Goal: Navigation & Orientation: Find specific page/section

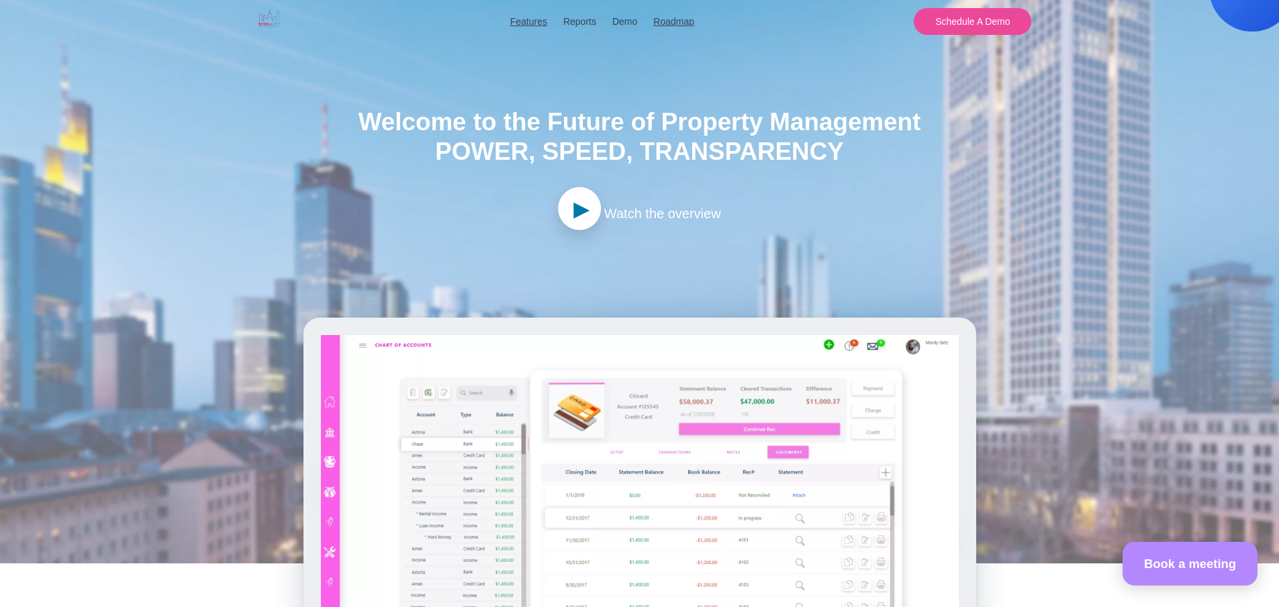
scroll to position [67, 0]
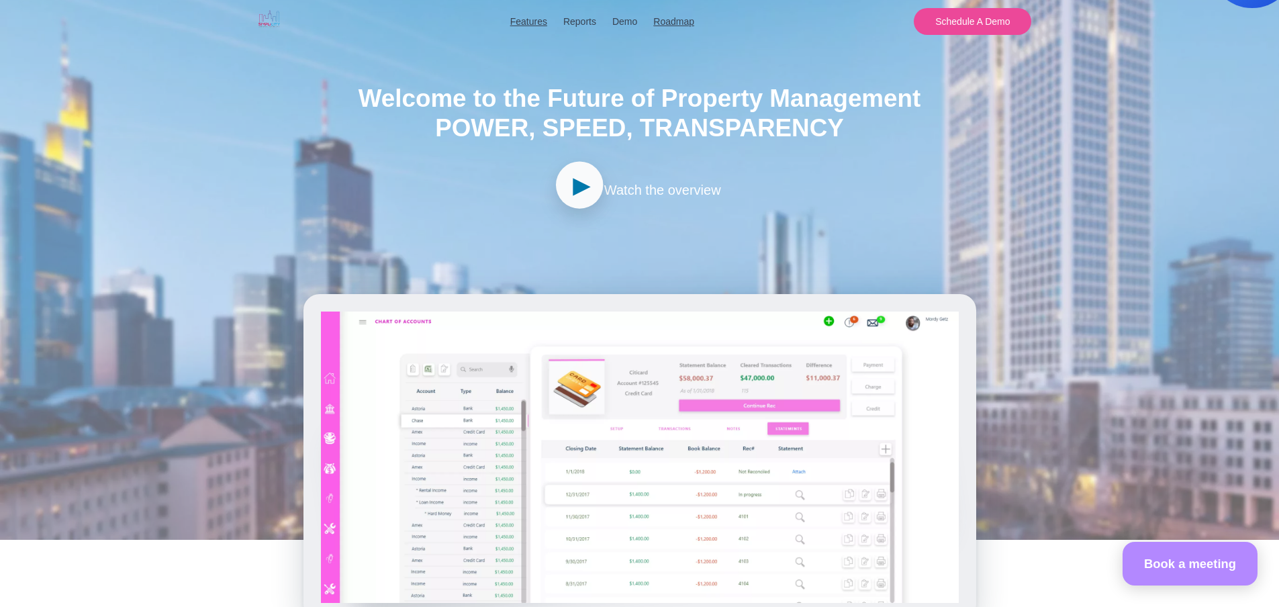
click at [568, 187] on span "►" at bounding box center [581, 185] width 27 height 43
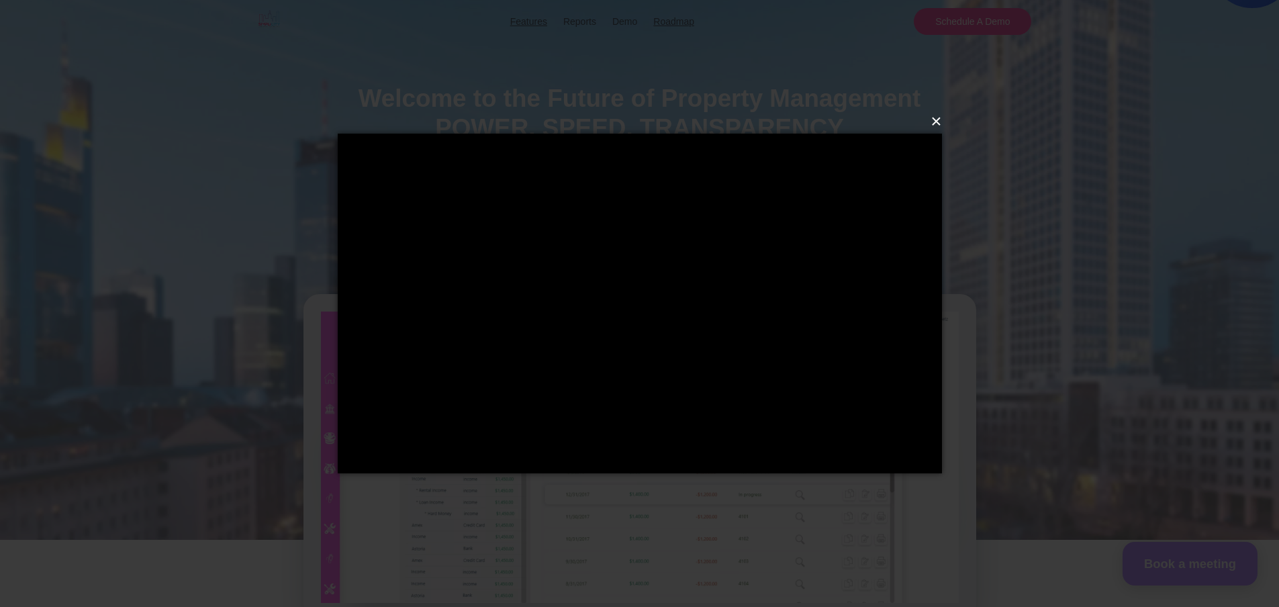
click at [938, 123] on button "×" at bounding box center [644, 122] width 604 height 30
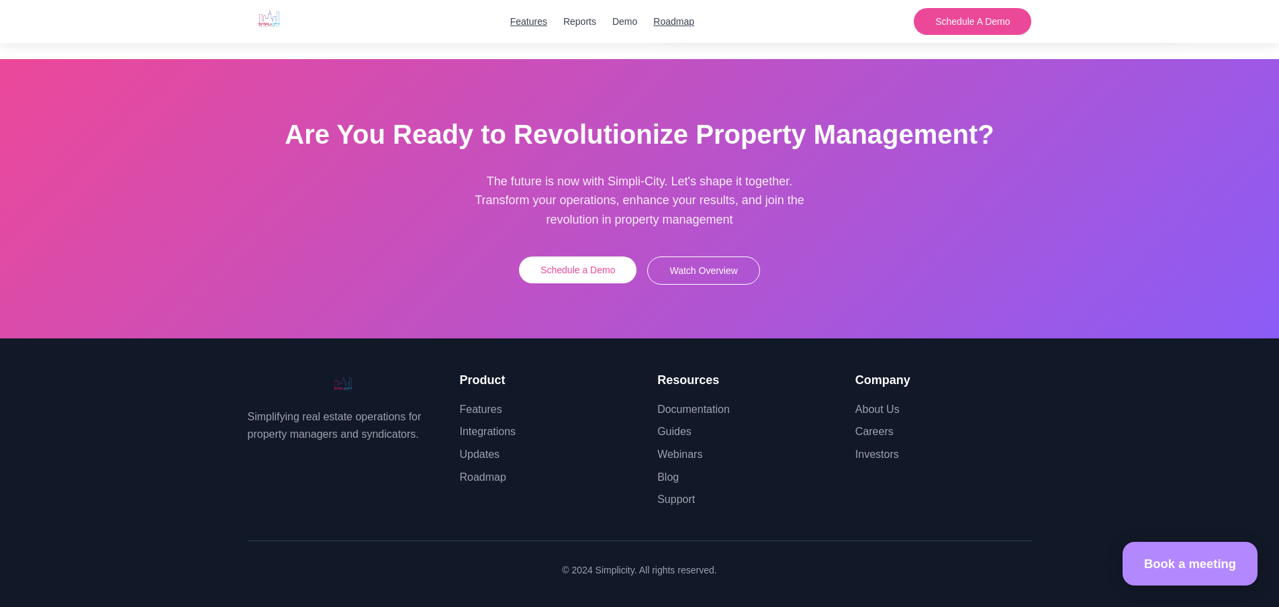
scroll to position [3691, 0]
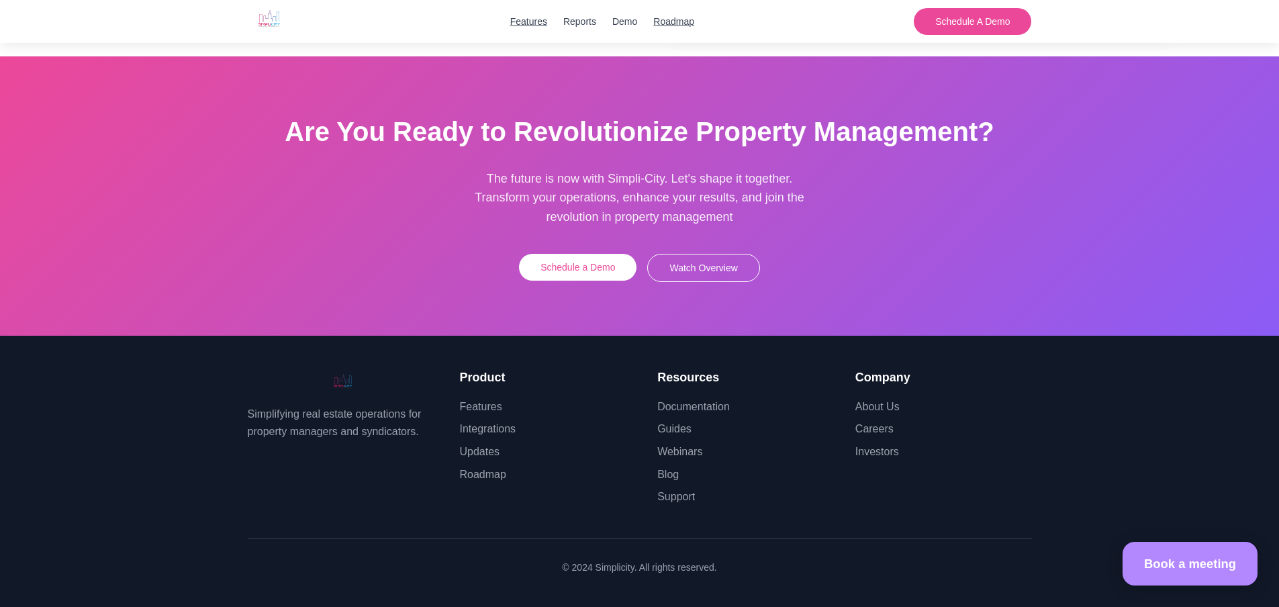
click at [697, 266] on button "Watch Overview" at bounding box center [703, 268] width 112 height 28
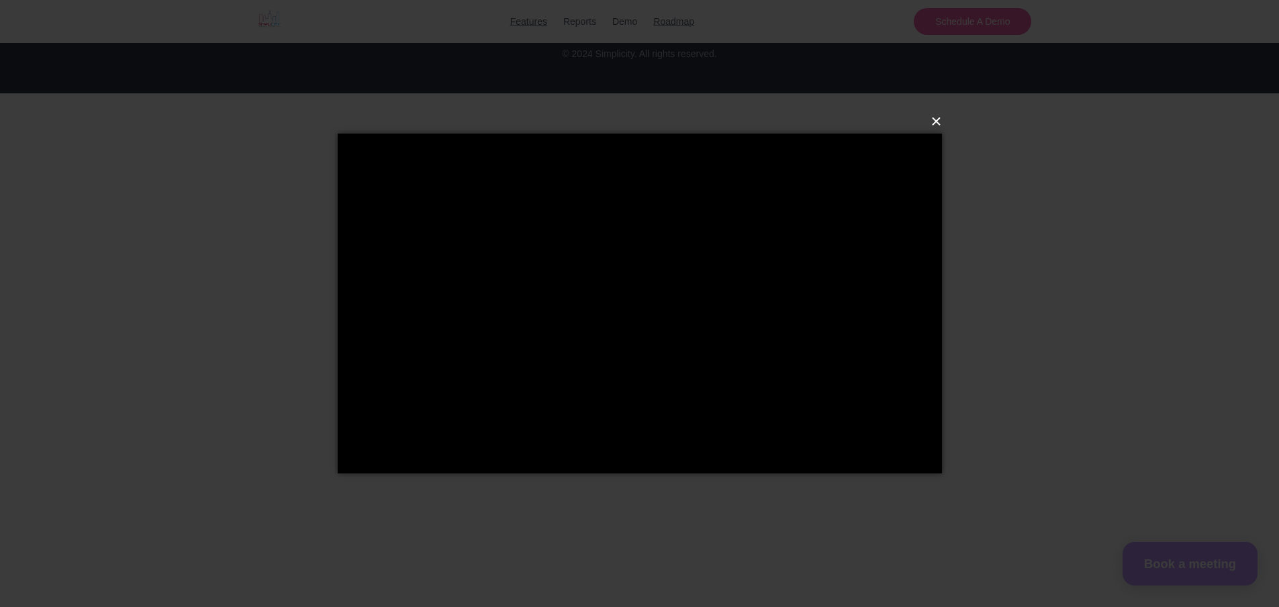
click at [939, 124] on button "×" at bounding box center [644, 122] width 604 height 30
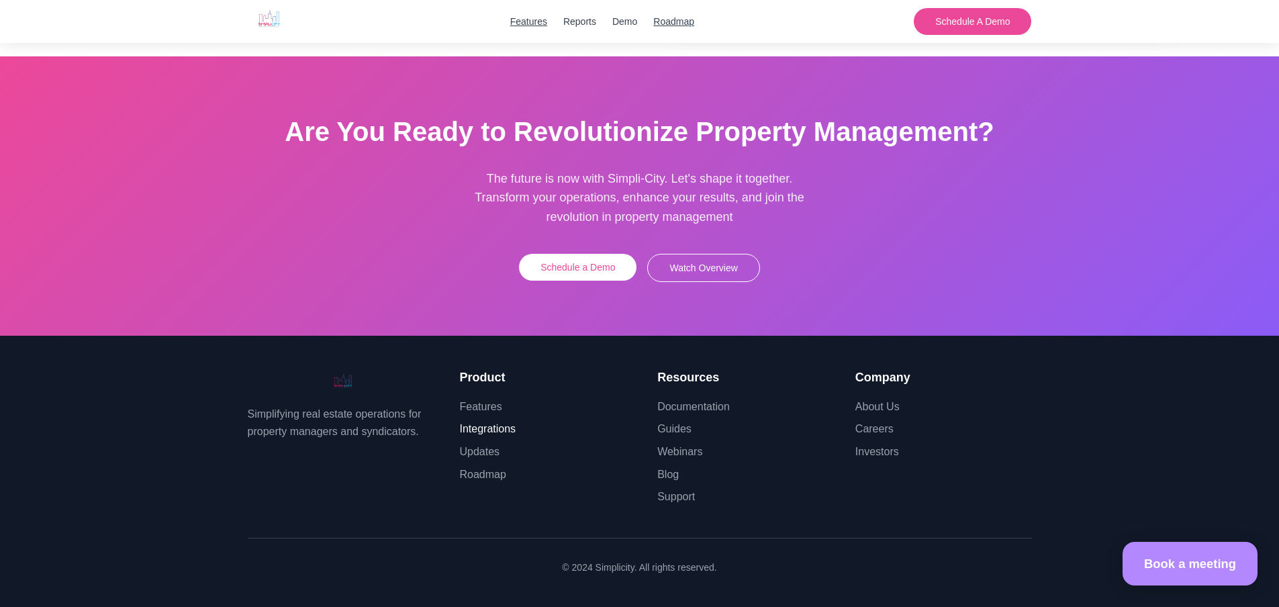
click at [486, 434] on link "Integrations" at bounding box center [488, 428] width 56 height 11
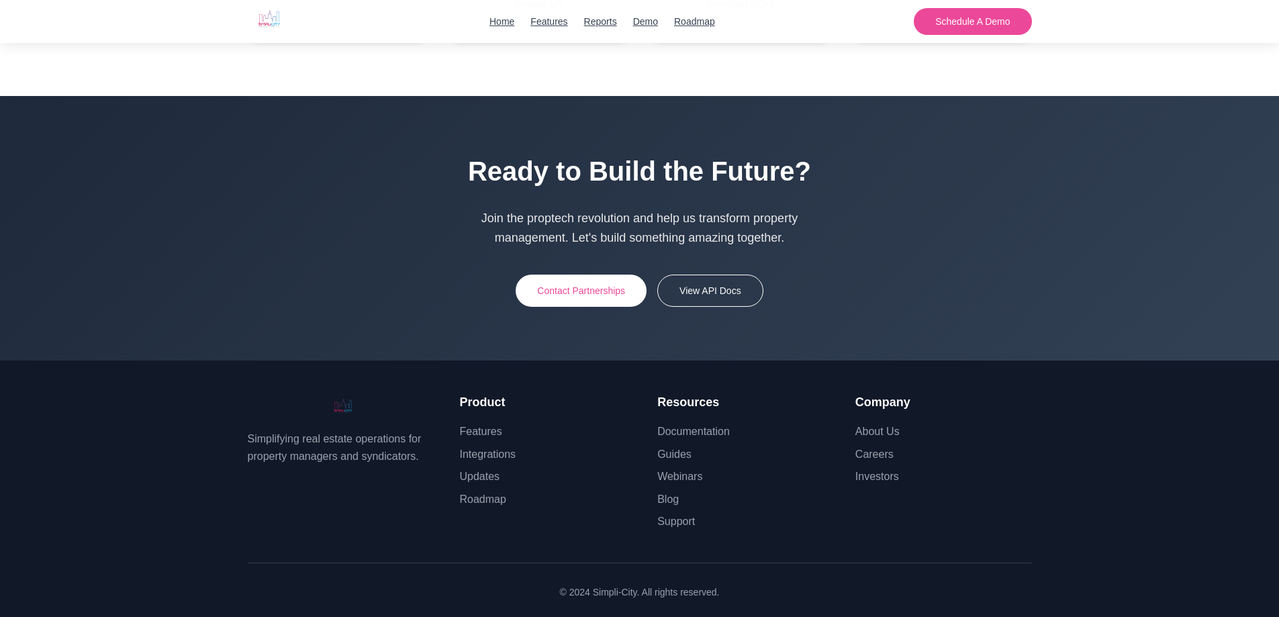
scroll to position [4227, 0]
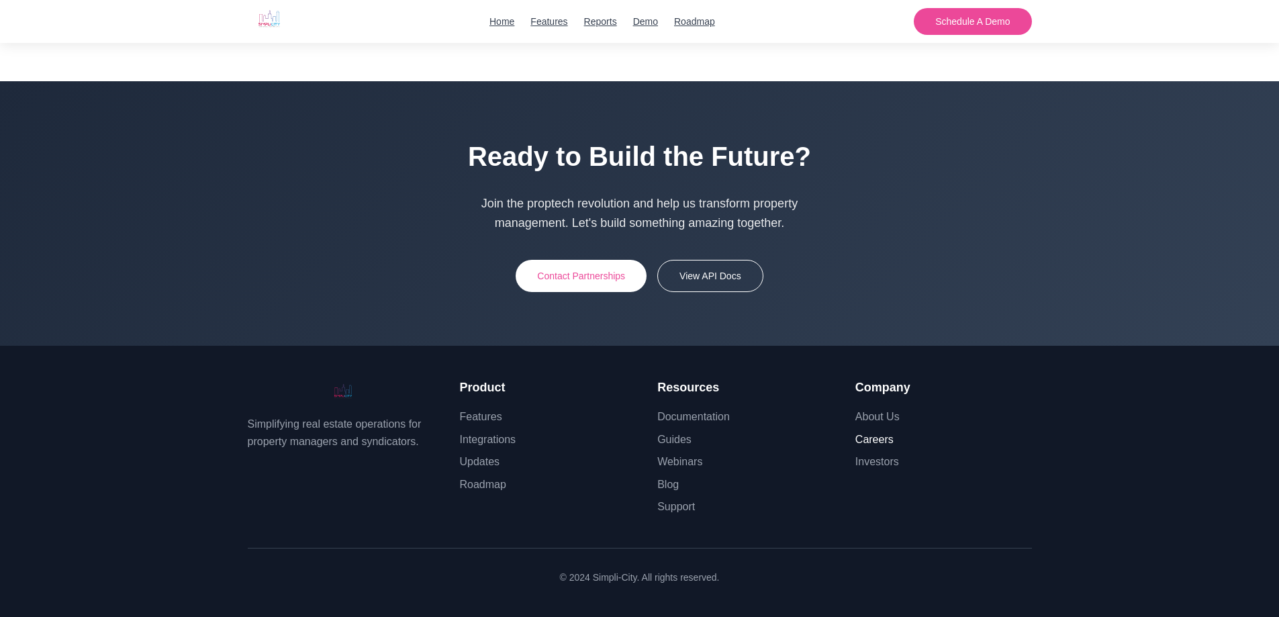
click at [879, 443] on link "Careers" at bounding box center [874, 439] width 38 height 11
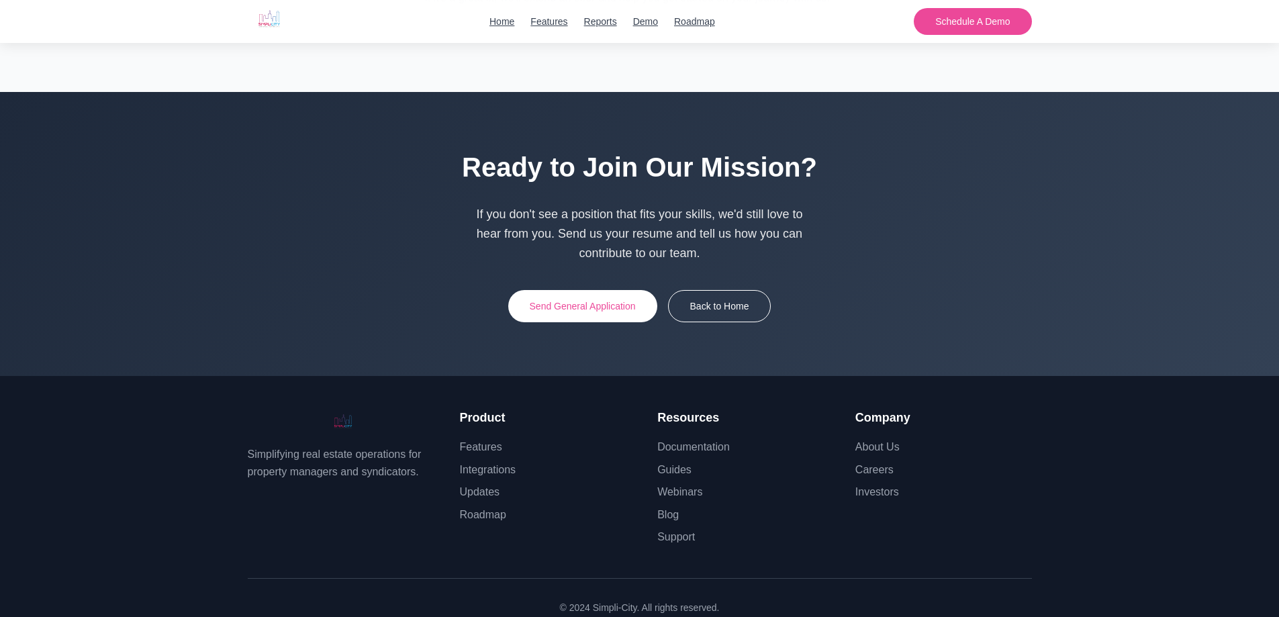
scroll to position [3044, 0]
